Goal: Contribute content

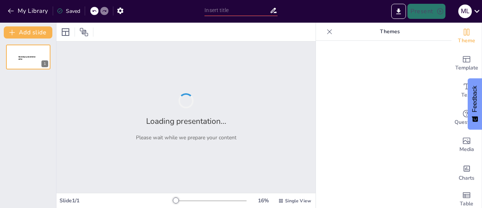
type input "Mapeo de la Logística en SAP S/4HANA: Componentes y Funcionalidades Clave"
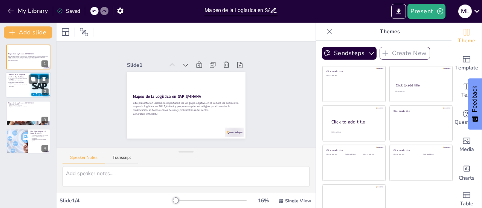
click at [18, 83] on p "Aprendizaje a través de talleres y seminarios" at bounding box center [18, 83] width 20 height 3
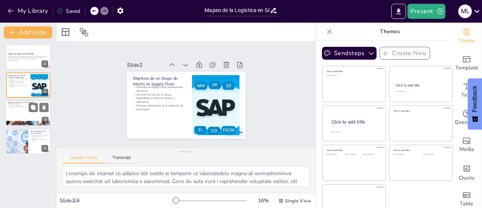
click at [20, 114] on div at bounding box center [28, 113] width 45 height 26
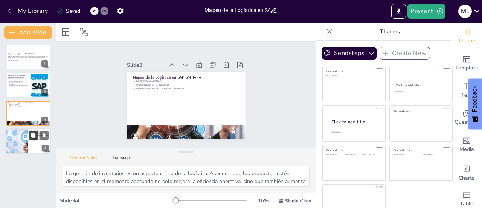
click at [36, 136] on icon at bounding box center [33, 135] width 5 height 5
type textarea "La organización de talleres es una excelente manera de crear un espacio para el…"
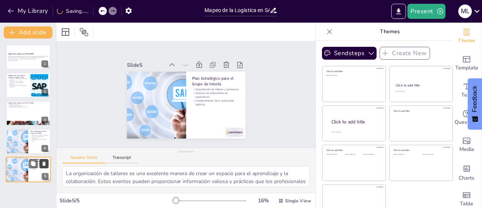
click at [43, 161] on icon at bounding box center [43, 163] width 5 height 5
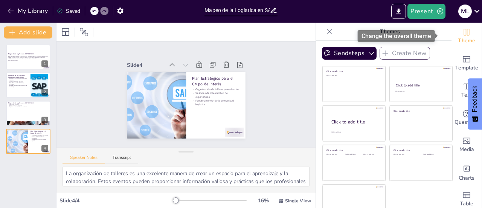
click at [458, 39] on span "Theme" at bounding box center [466, 41] width 17 height 8
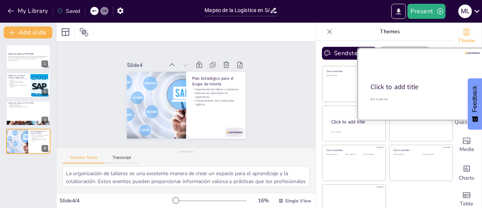
scroll to position [11, 0]
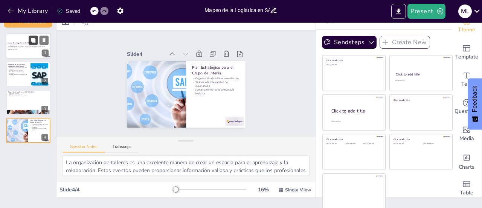
click at [29, 40] on button at bounding box center [33, 39] width 9 height 9
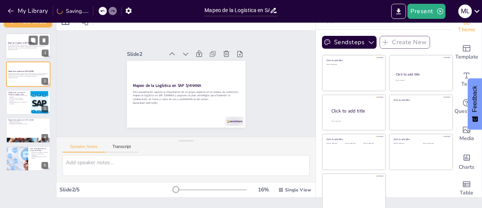
click at [29, 52] on div at bounding box center [28, 46] width 45 height 26
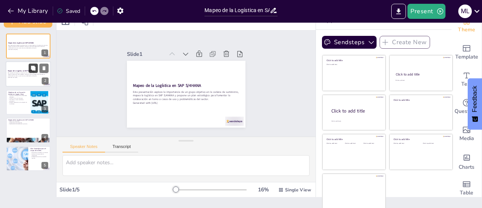
click at [29, 66] on button at bounding box center [33, 68] width 9 height 9
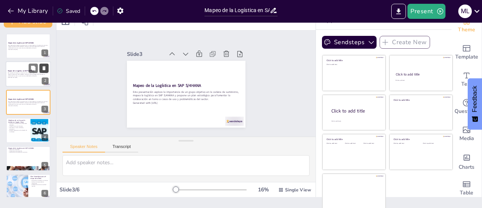
click at [44, 69] on icon at bounding box center [44, 68] width 3 height 4
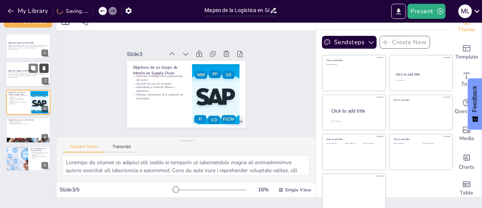
click at [44, 68] on icon at bounding box center [44, 68] width 3 height 4
type textarea "La gestión de inventarios es un aspecto crítico de la logística. Asegurar que l…"
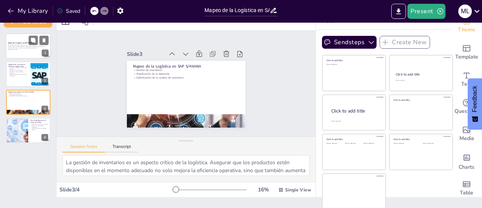
scroll to position [0, 0]
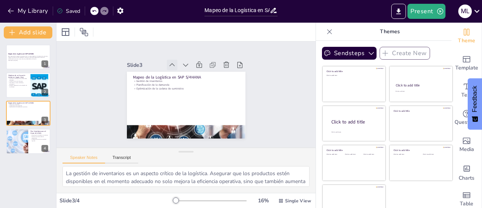
click at [170, 63] on icon at bounding box center [172, 64] width 5 height 3
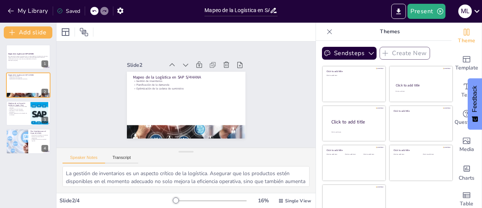
click at [176, 62] on icon at bounding box center [179, 62] width 6 height 4
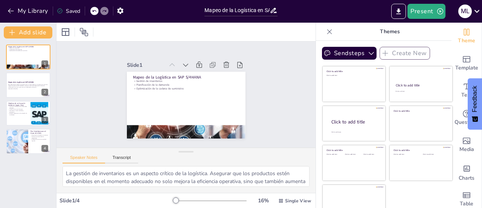
click at [173, 62] on icon at bounding box center [175, 63] width 5 height 3
click at [17, 95] on div at bounding box center [28, 85] width 45 height 26
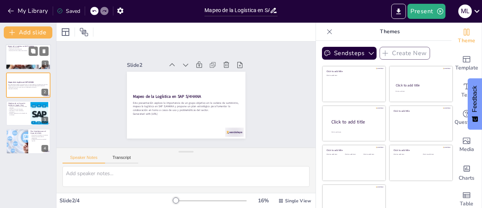
click at [13, 64] on div at bounding box center [28, 57] width 45 height 26
type textarea "La gestión de inventarios es un aspecto crítico de la logística. Asegurar que l…"
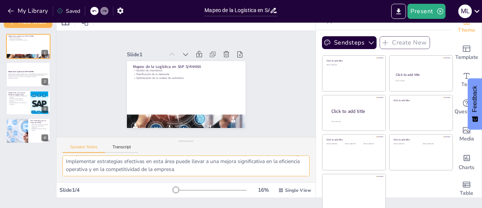
scroll to position [11, 0]
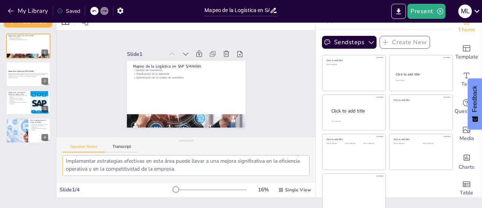
drag, startPoint x: 66, startPoint y: 175, endPoint x: 219, endPoint y: 173, distance: 153.8
click at [219, 173] on textarea "La gestión de inventarios es un aspecto crítico de la logística. Asegurar que l…" at bounding box center [186, 165] width 247 height 21
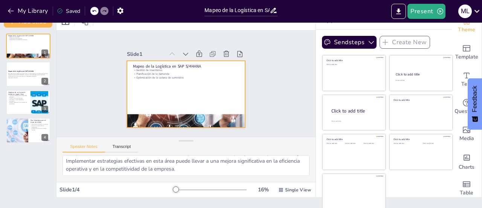
click at [155, 97] on div at bounding box center [186, 94] width 119 height 67
click at [26, 74] on p "Esta presentación explora la importancia de un grupo objetivo en la cadena de s…" at bounding box center [28, 74] width 41 height 4
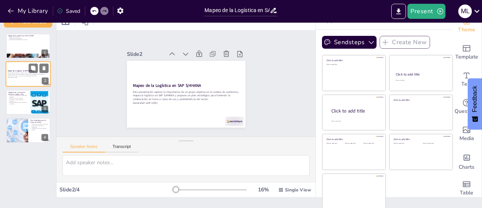
scroll to position [0, 0]
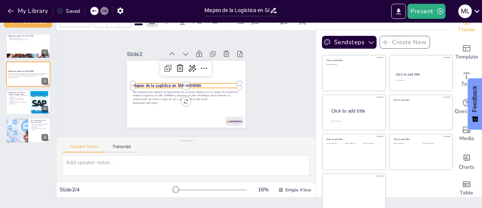
click at [133, 83] on strong "Mapeo de la Logística en SAP S/4HANA" at bounding box center [167, 85] width 68 height 5
click at [107, 67] on div "Slide 1 Mapeo de la Logística en SAP S/4HANA Gestión de inventarios Planificaci…" at bounding box center [186, 84] width 161 height 88
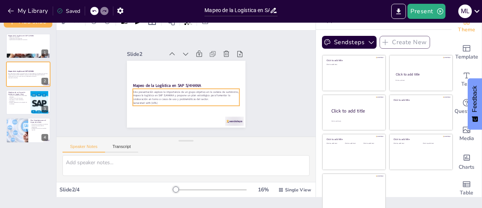
click at [145, 94] on p "Esta presentación explora la importancia de un grupo objetivo en la cadena de s…" at bounding box center [186, 95] width 107 height 11
click at [145, 94] on p "Esta presentación explora la importancia de un grupo objetivo en la cadena de s…" at bounding box center [184, 95] width 107 height 22
click at [145, 94] on p "Esta presentación explora la importancia de un grupo objetivo en la cadena de s…" at bounding box center [183, 95] width 107 height 33
drag, startPoint x: 160, startPoint y: 101, endPoint x: 124, endPoint y: 86, distance: 39.1
click at [127, 86] on div "Mapeo de la Logística en SAP S/4HANA Esta presentación explora la importancia d…" at bounding box center [186, 94] width 119 height 67
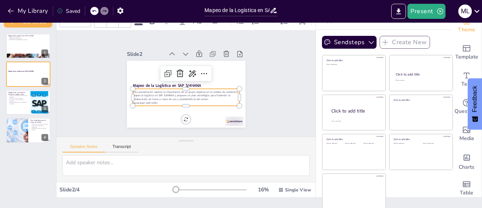
copy div "Esta presentación explora la importancia de un grupo objetivo en la cadena de s…"
click at [37, 103] on div at bounding box center [40, 101] width 34 height 23
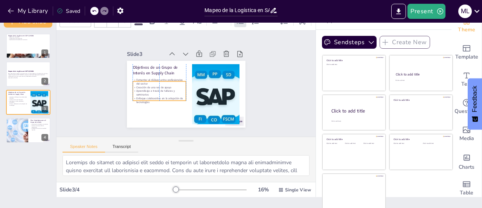
drag, startPoint x: 127, startPoint y: 71, endPoint x: 127, endPoint y: 75, distance: 3.8
click at [133, 78] on p "Fomentar el diálogo entre profesionales del sector" at bounding box center [160, 82] width 54 height 8
click at [162, 89] on p "Aprendizaje a través de talleres y seminarios" at bounding box center [160, 93] width 54 height 8
click at [22, 133] on div at bounding box center [17, 130] width 38 height 26
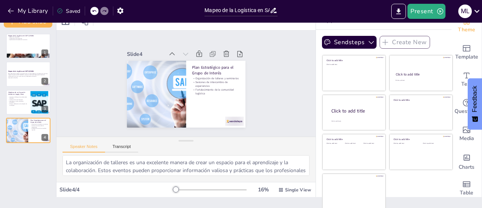
click at [16, 88] on div "Mapeo de la Logística en SAP S/4HANA Gestión de inventarios Planificación de la…" at bounding box center [28, 88] width 56 height 109
click at [19, 92] on p "Objetivos de un Grupo de Interés en Supply Chain" at bounding box center [18, 93] width 20 height 4
type textarea "Loremips do sitamet co adipisci elit seddo ei temporin ut laboreetdolo magna al…"
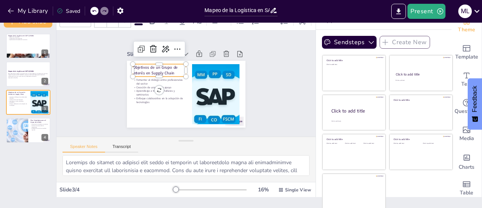
type input "48"
click at [137, 71] on p "Objetivos de un Grupo de Interés en Supply Chain" at bounding box center [161, 67] width 54 height 17
click at [0, 147] on div "Mapeo de la Logística en SAP S/4HANA Gestión de inventarios Planificación de la…" at bounding box center [28, 112] width 56 height 169
click at [19, 136] on div at bounding box center [17, 130] width 38 height 26
type textarea "La organización de talleres es una excelente manera de crear un espacio para el…"
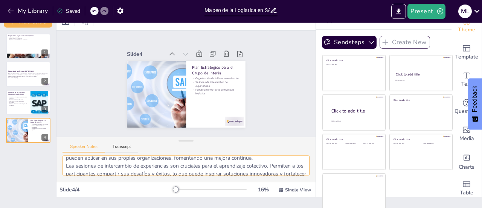
scroll to position [65, 0]
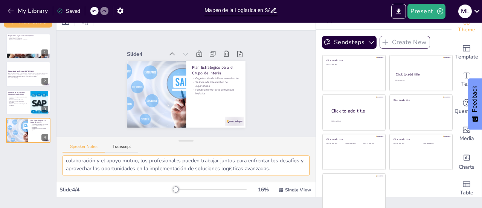
drag, startPoint x: 65, startPoint y: 160, endPoint x: 112, endPoint y: 190, distance: 55.6
click at [112, 190] on div "Slide 1 Mapeo de la Logística en SAP S/4HANA Gestión de inventarios Planificaci…" at bounding box center [186, 104] width 259 height 185
